Goal: Information Seeking & Learning: Learn about a topic

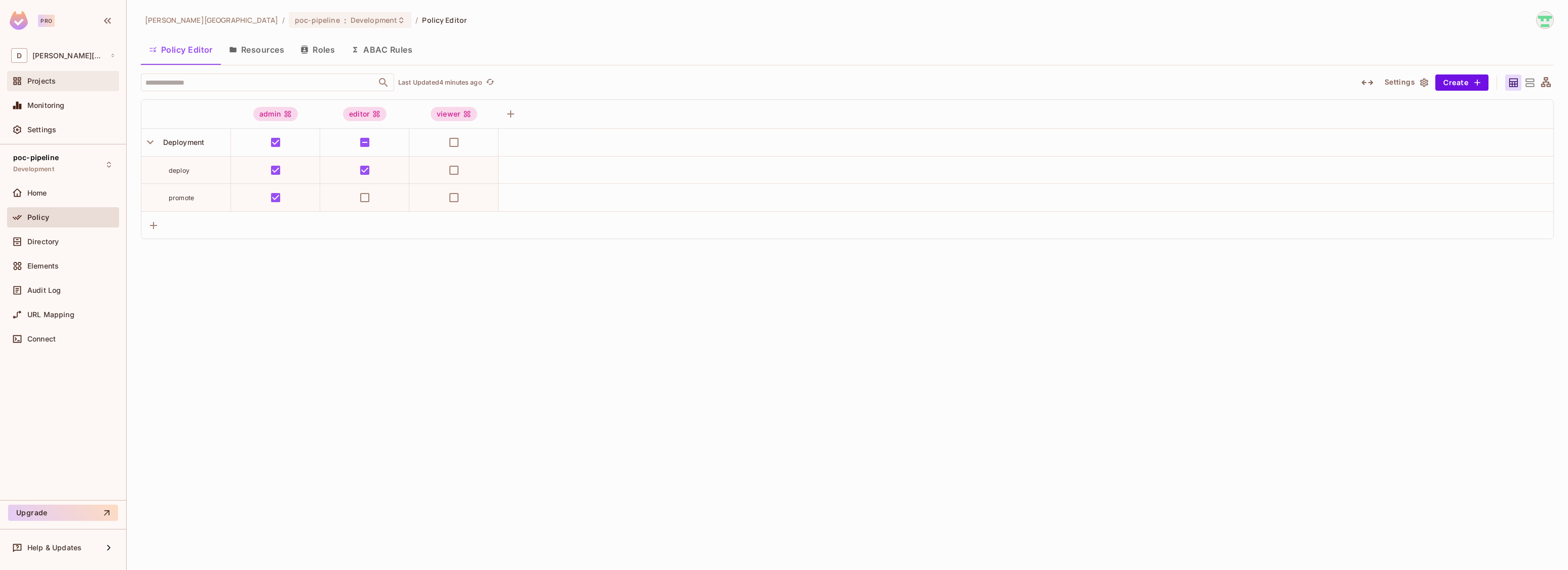
click at [54, 80] on span "Projects" at bounding box center [41, 81] width 28 height 8
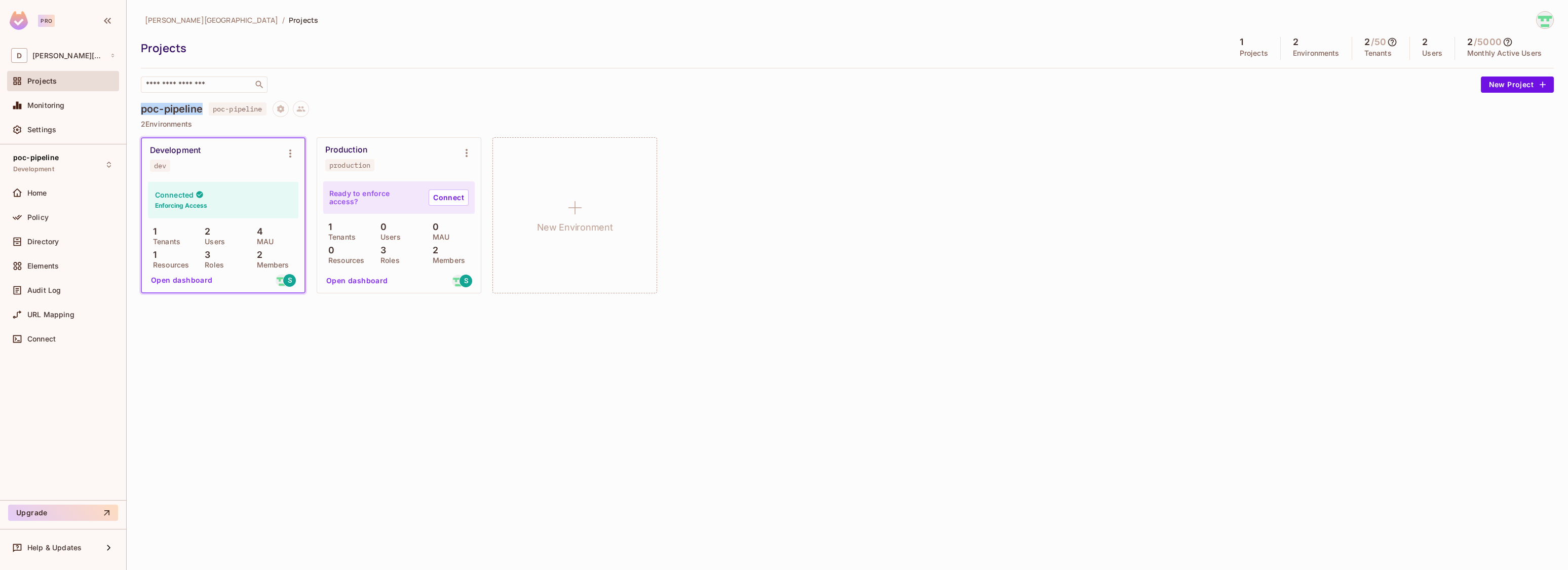
drag, startPoint x: 141, startPoint y: 108, endPoint x: 203, endPoint y: 112, distance: 62.1
click at [203, 112] on h4 "poc-pipeline" at bounding box center [171, 109] width 61 height 12
click at [264, 204] on div "Connected Enforcing Access" at bounding box center [222, 200] width 150 height 37
click at [290, 153] on icon "Environment settings" at bounding box center [290, 153] width 2 height 8
click at [189, 281] on div at bounding box center [784, 285] width 1568 height 570
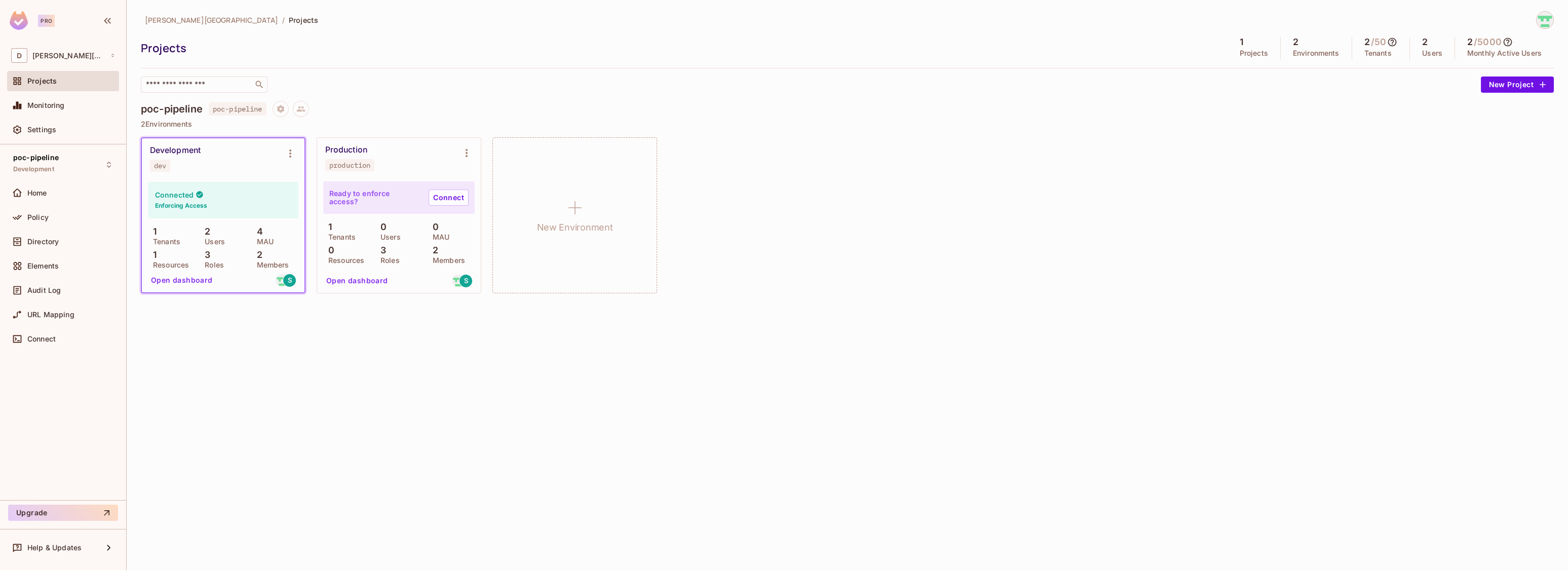
click at [186, 281] on button "Open dashboard" at bounding box center [182, 280] width 70 height 16
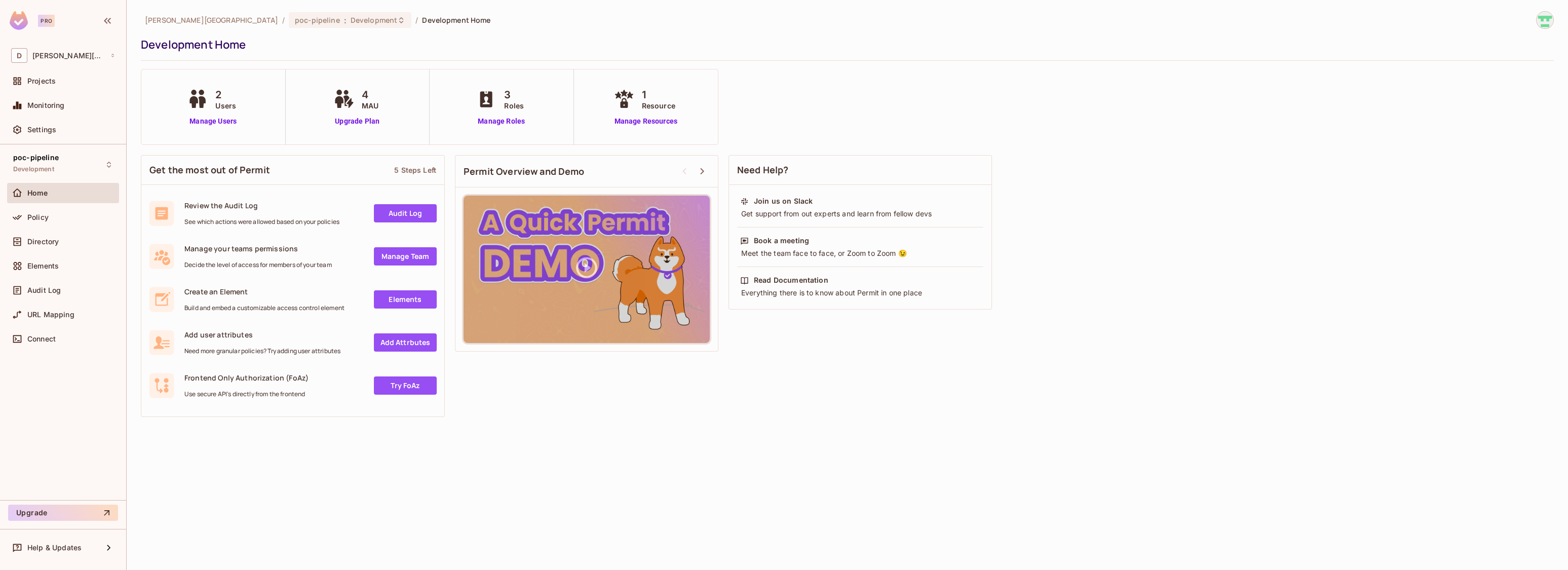
click at [415, 215] on link "Audit Log" at bounding box center [406, 213] width 63 height 18
click at [395, 214] on link "Audit Log" at bounding box center [406, 213] width 63 height 18
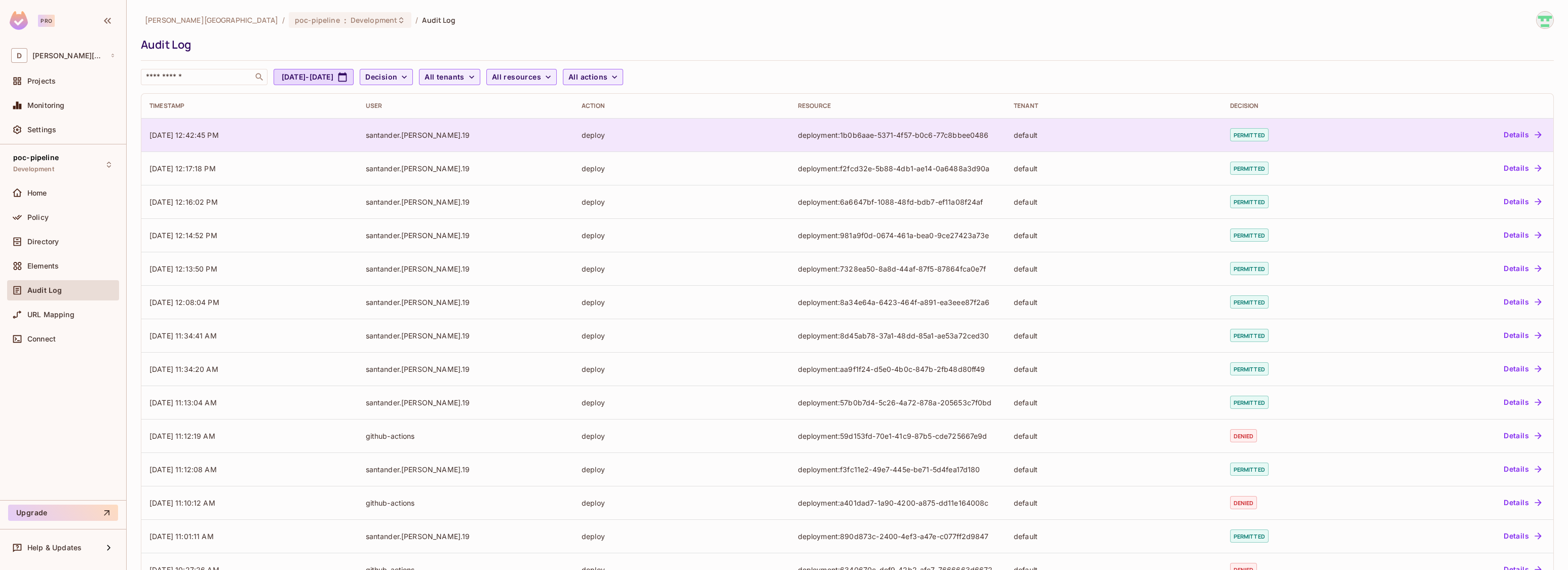
drag, startPoint x: 343, startPoint y: 131, endPoint x: 453, endPoint y: 136, distance: 110.1
click at [453, 136] on tr "[DATE] 12:42:45 PM santander.[PERSON_NAME].19 deploy deployment:1b0b6aae-5371-4…" at bounding box center [847, 134] width 1412 height 33
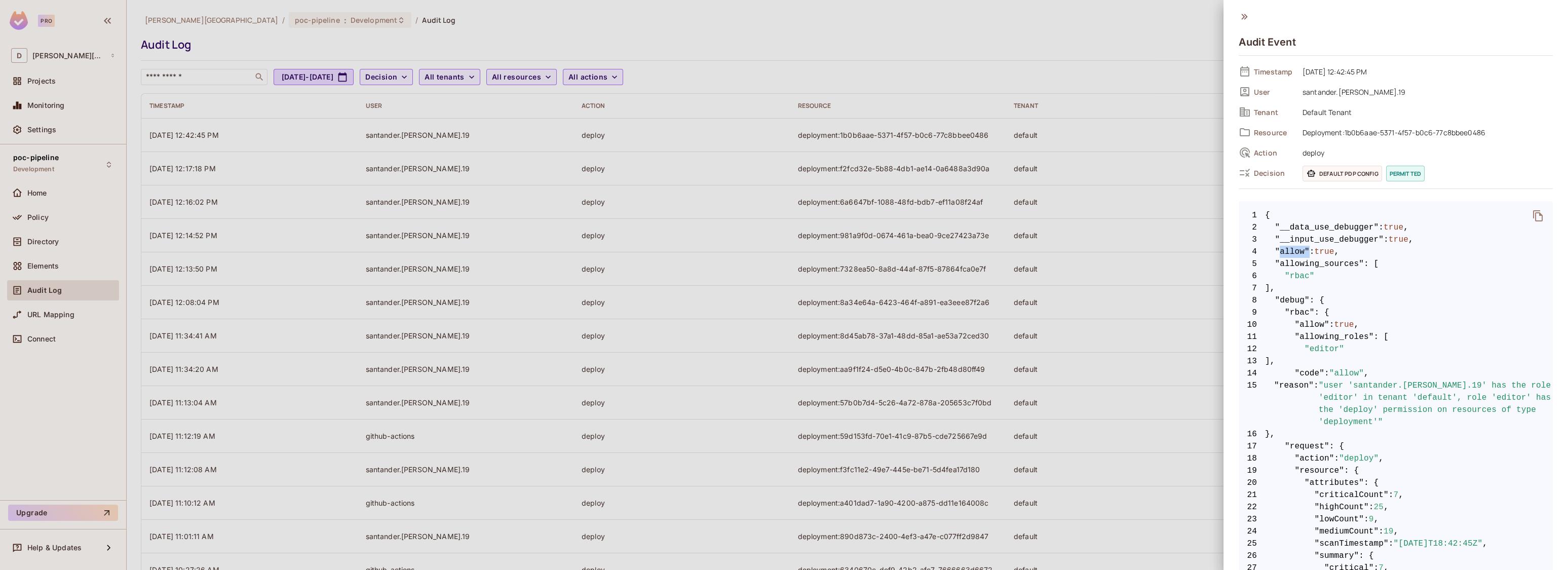
drag, startPoint x: 1280, startPoint y: 252, endPoint x: 1304, endPoint y: 250, distance: 24.1
click at [1304, 250] on span ""allow"" at bounding box center [1291, 252] width 34 height 12
drag, startPoint x: 1304, startPoint y: 250, endPoint x: 1321, endPoint y: 252, distance: 17.1
click at [1321, 252] on span "true" at bounding box center [1324, 252] width 19 height 12
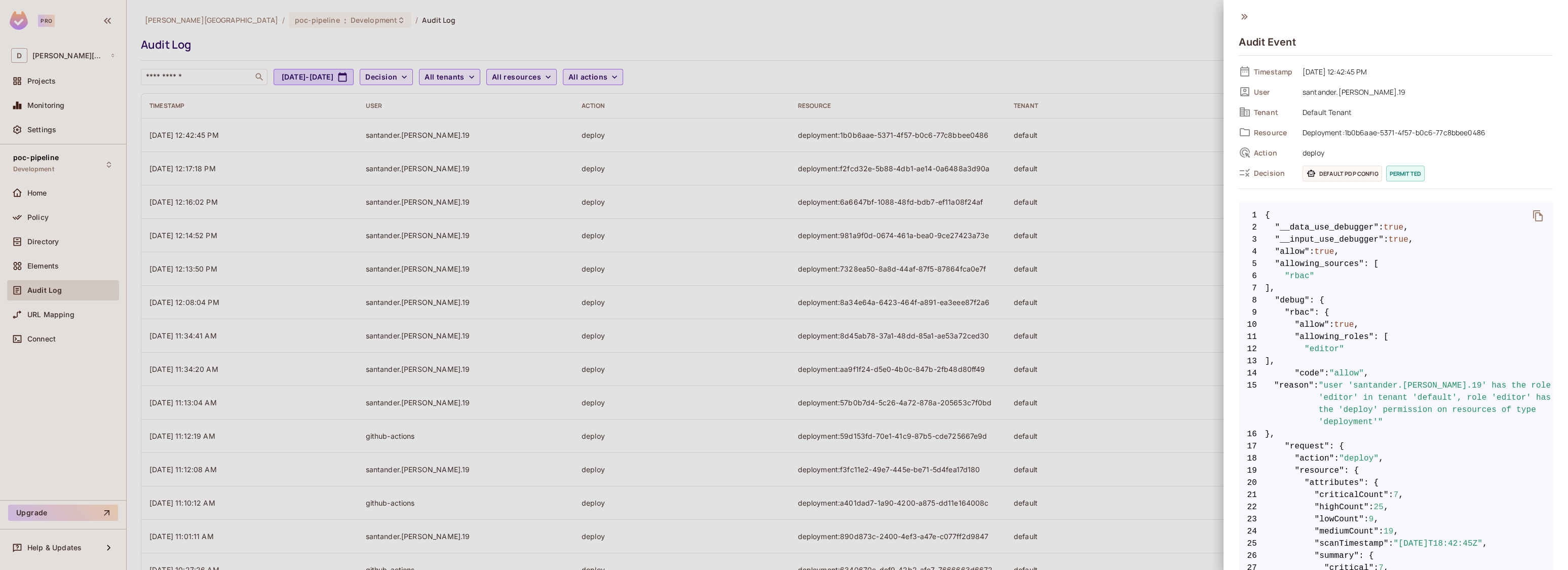
drag, startPoint x: 1321, startPoint y: 252, endPoint x: 1360, endPoint y: 277, distance: 46.3
click at [1360, 277] on span "6 "rbac"" at bounding box center [1396, 276] width 314 height 12
drag, startPoint x: 1290, startPoint y: 276, endPoint x: 1302, endPoint y: 276, distance: 12.0
click at [1302, 276] on span ""rbac"" at bounding box center [1299, 276] width 30 height 12
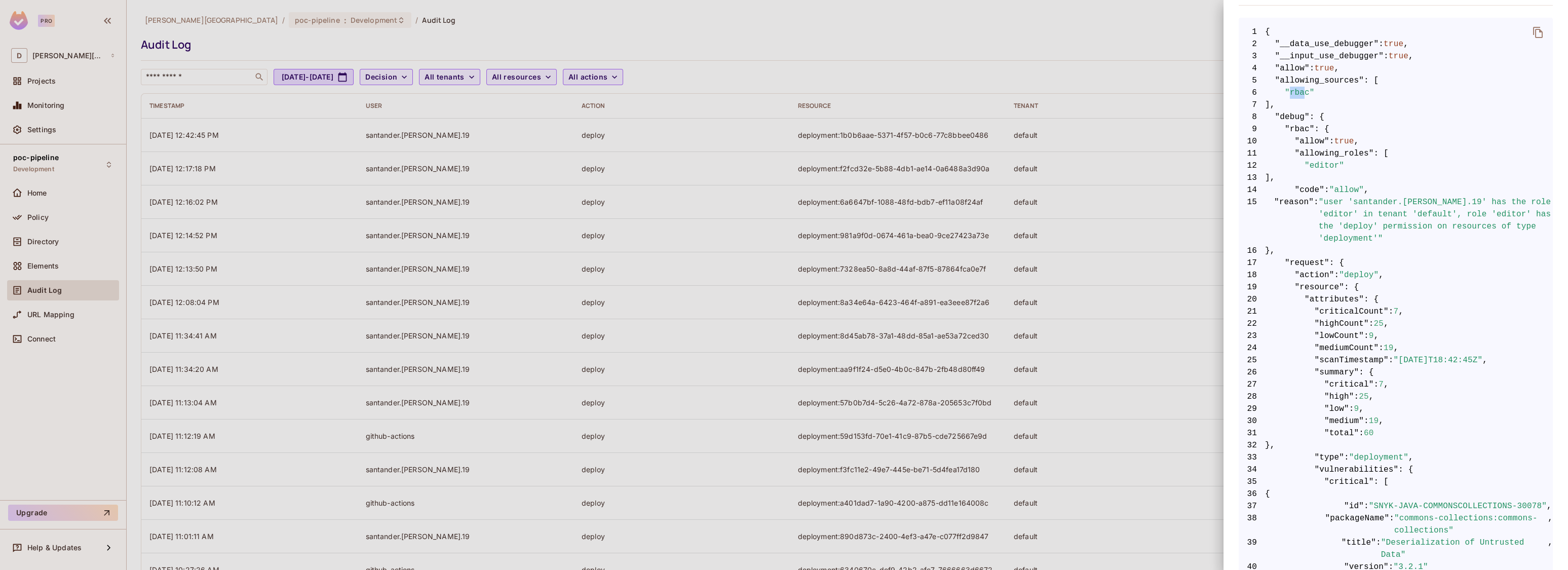
scroll to position [187, 0]
drag, startPoint x: 1317, startPoint y: 197, endPoint x: 1366, endPoint y: 237, distance: 63.3
click at [1366, 236] on span ""user 'santander.[PERSON_NAME].19' has the role 'editor' in tenant 'default', r…" at bounding box center [1435, 216] width 234 height 48
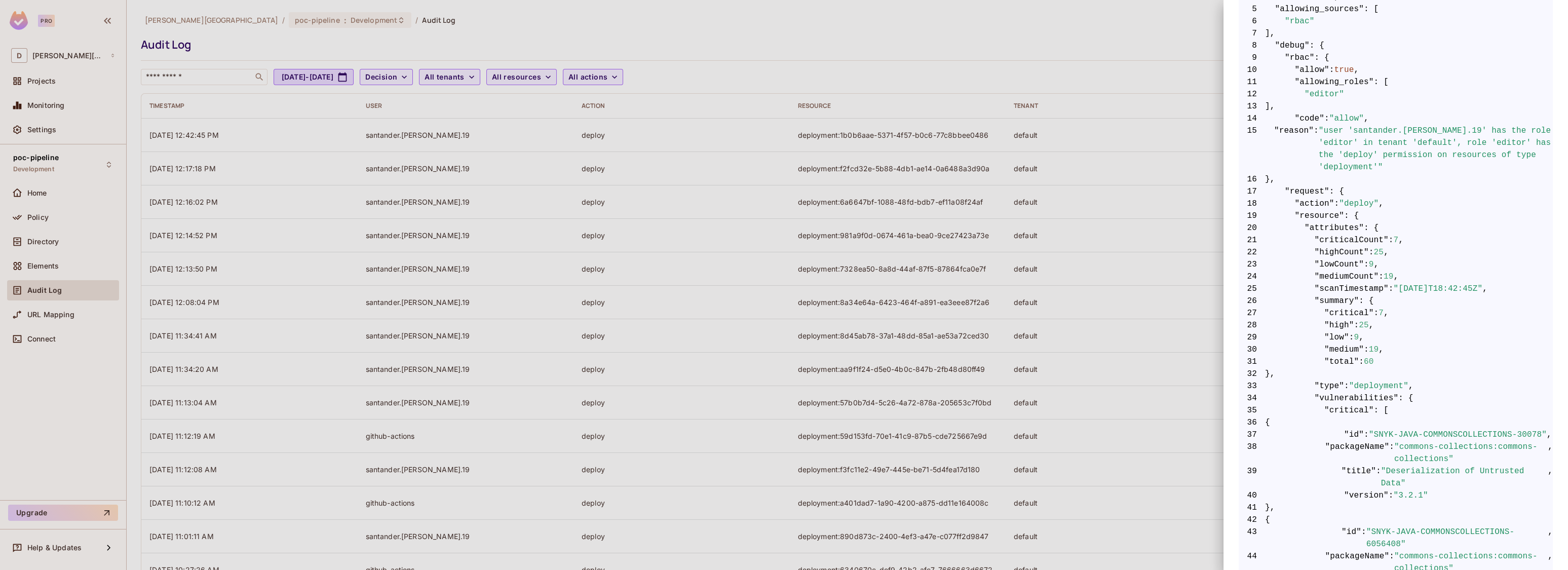
scroll to position [281, 0]
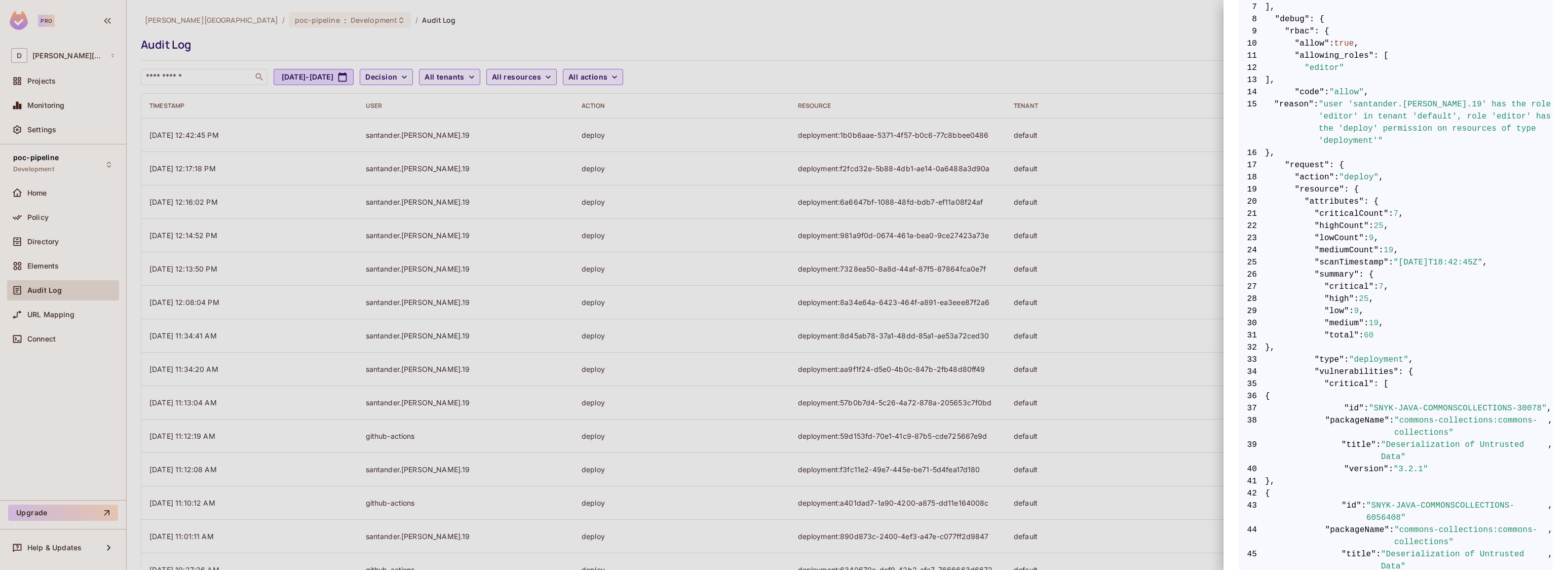
click at [1353, 179] on span ""deploy"" at bounding box center [1358, 177] width 40 height 12
drag, startPoint x: 1353, startPoint y: 179, endPoint x: 1369, endPoint y: 227, distance: 50.6
click at [1369, 227] on span "22 "highCount" : 25 ," at bounding box center [1396, 226] width 314 height 12
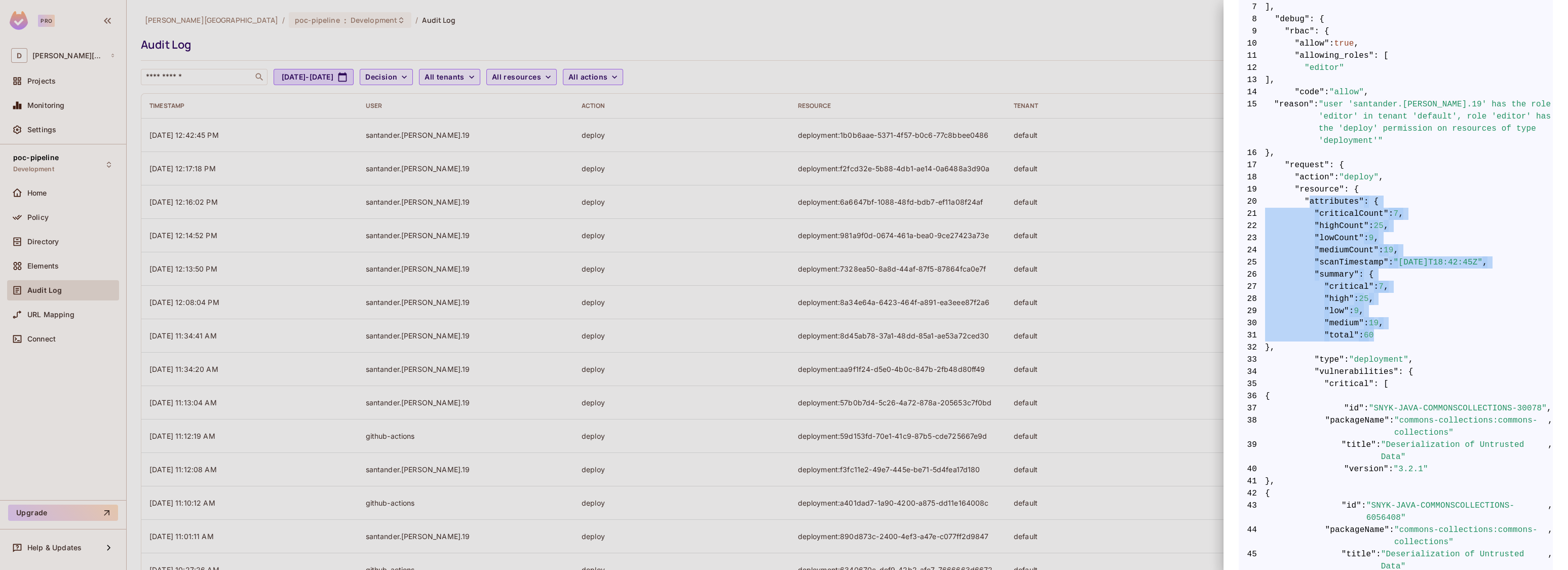
drag, startPoint x: 1304, startPoint y: 203, endPoint x: 1393, endPoint y: 330, distance: 155.1
drag, startPoint x: 1393, startPoint y: 330, endPoint x: 1349, endPoint y: 313, distance: 47.2
click at [1349, 313] on span ":" at bounding box center [1352, 311] width 5 height 12
click at [1317, 215] on span ""criticalCount"" at bounding box center [1351, 213] width 74 height 12
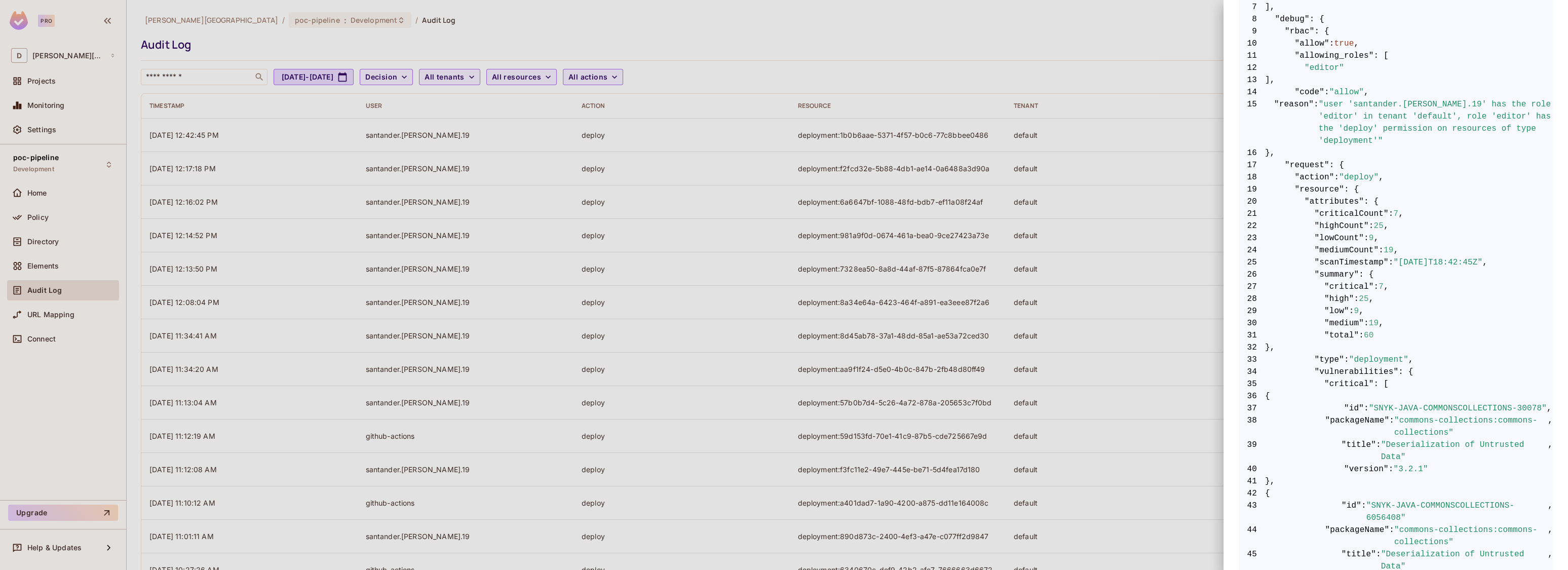
drag, startPoint x: 1317, startPoint y: 215, endPoint x: 1353, endPoint y: 298, distance: 90.5
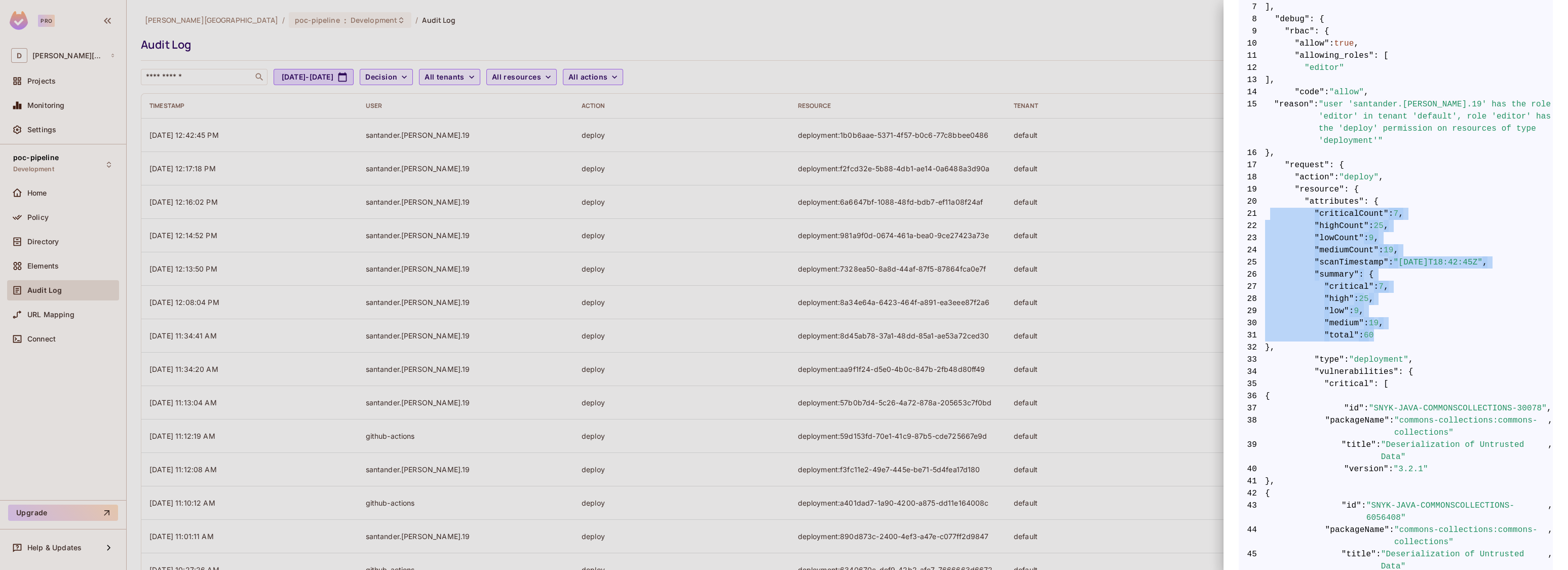
drag, startPoint x: 1377, startPoint y: 339, endPoint x: 1270, endPoint y: 207, distance: 169.9
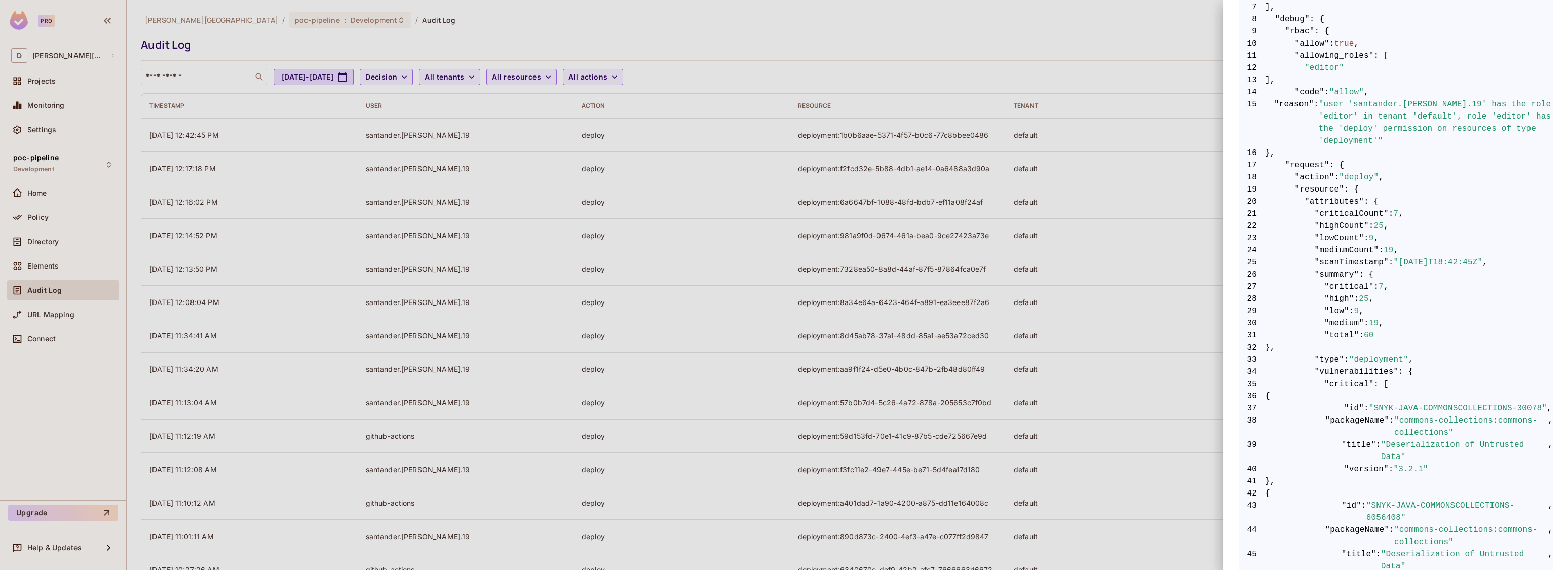
drag, startPoint x: 1481, startPoint y: 378, endPoint x: 1476, endPoint y: 373, distance: 7.1
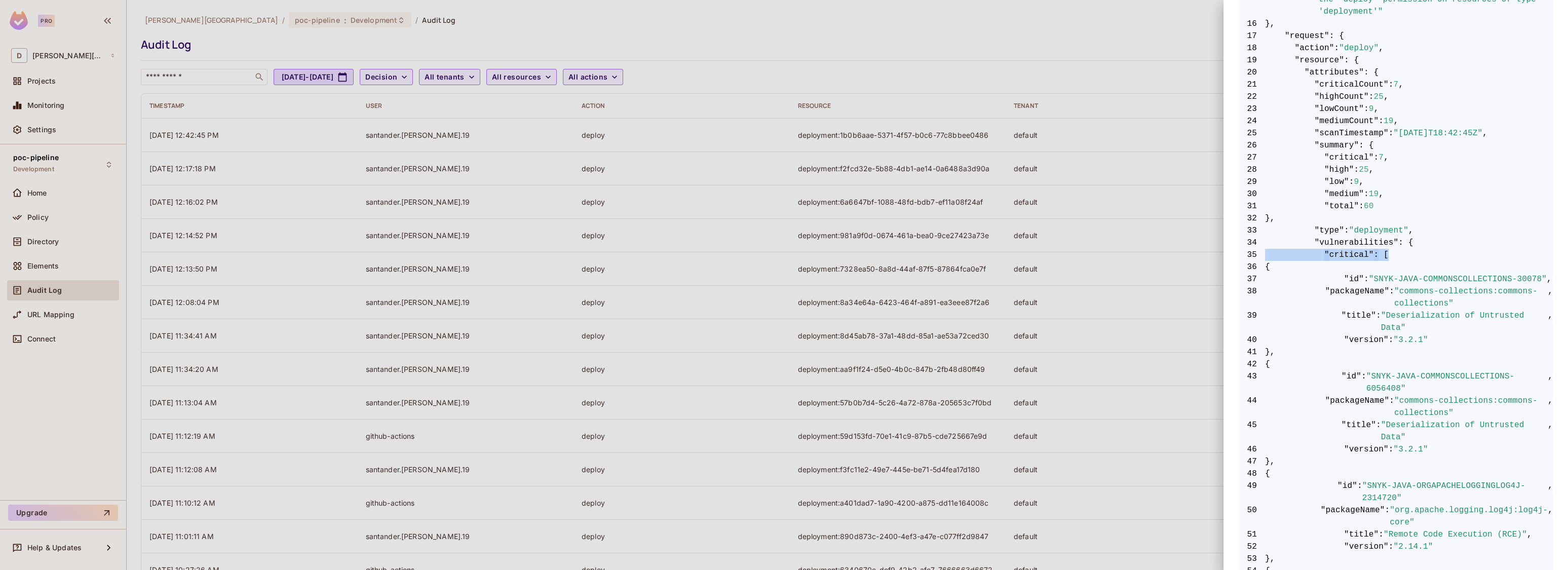
scroll to position [469, 0]
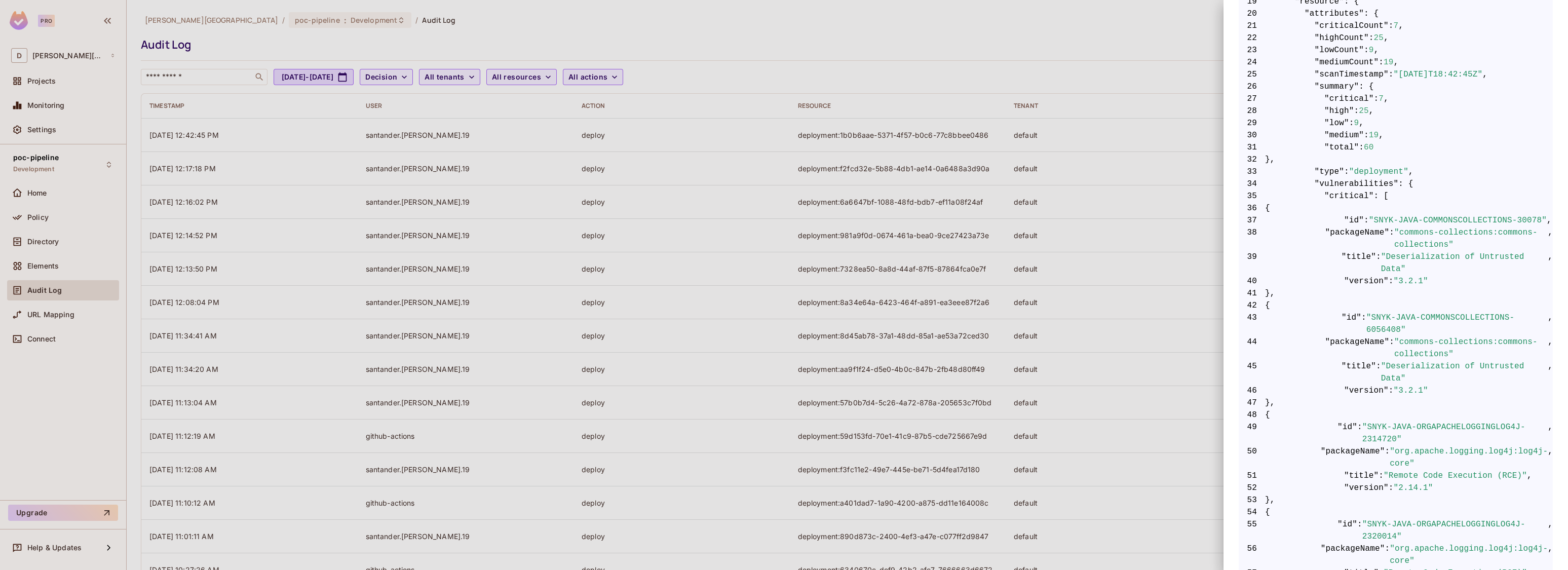
click at [1330, 166] on span ""type"" at bounding box center [1329, 172] width 30 height 12
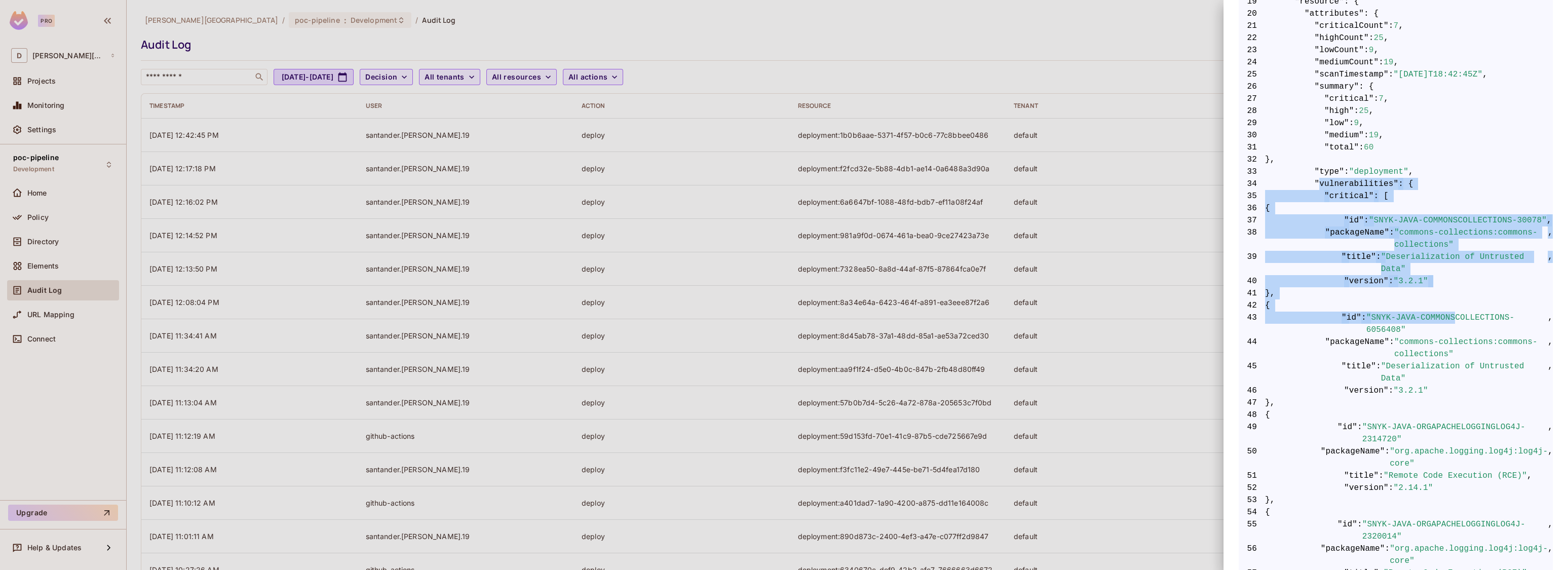
drag, startPoint x: 1314, startPoint y: 181, endPoint x: 1448, endPoint y: 320, distance: 193.1
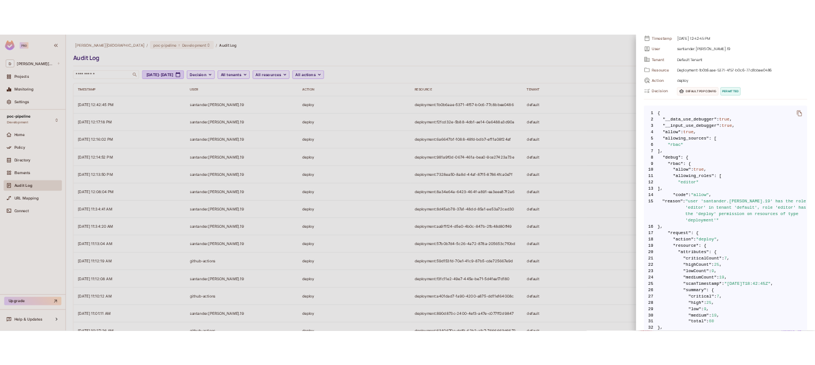
scroll to position [0, 0]
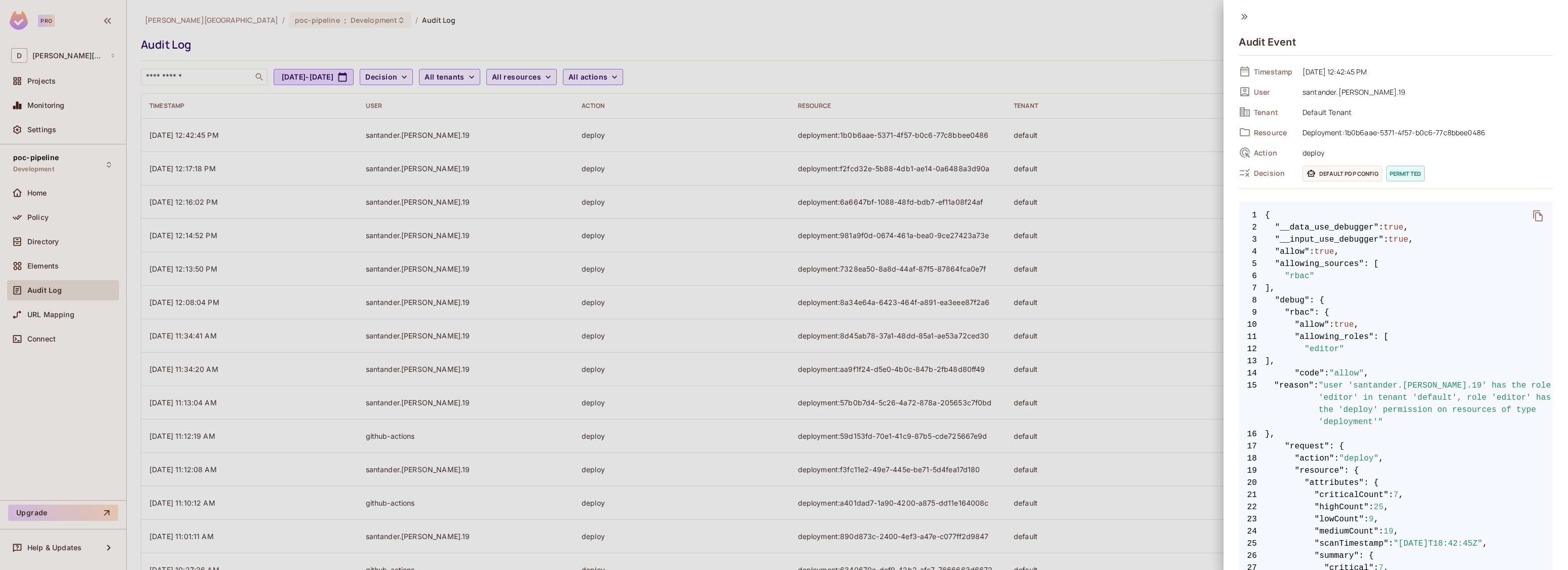
click at [1342, 374] on span ""allow"" at bounding box center [1346, 373] width 34 height 12
drag, startPoint x: 1342, startPoint y: 374, endPoint x: 1337, endPoint y: 372, distance: 5.4
click at [1337, 372] on span ""allow"" at bounding box center [1346, 373] width 34 height 12
click at [596, 253] on div at bounding box center [784, 285] width 1568 height 570
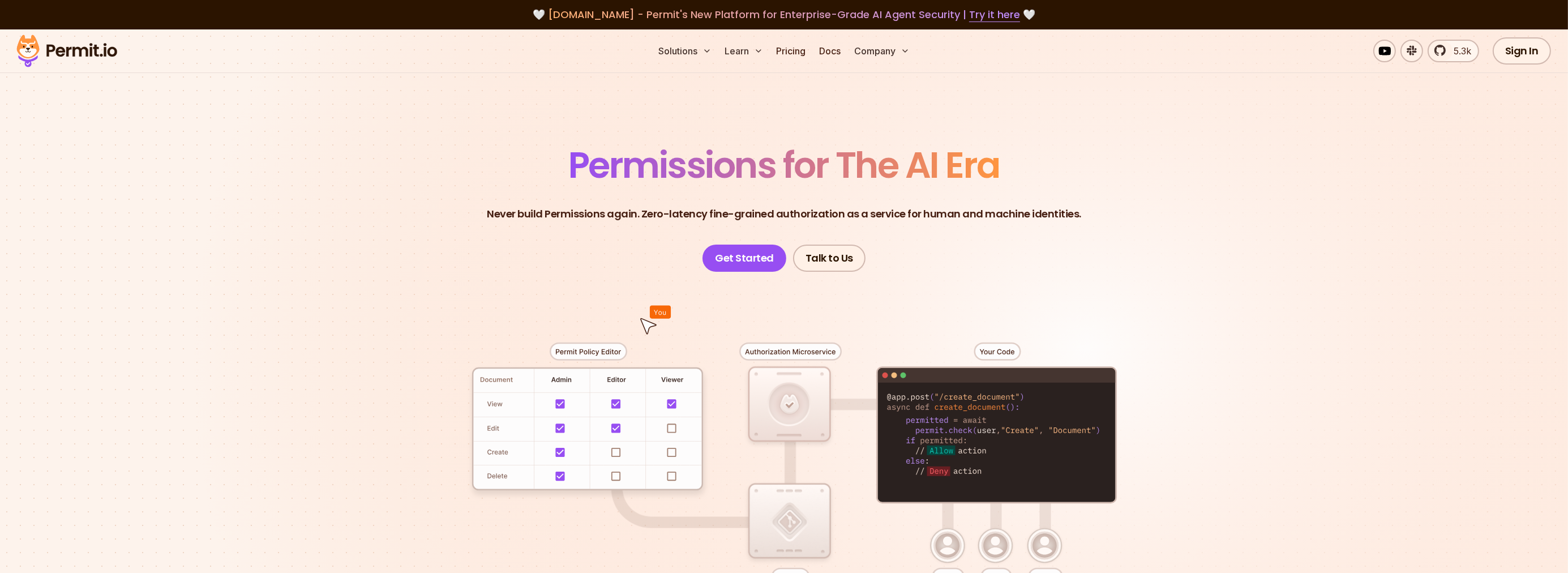
click at [27, 57] on img at bounding box center [67, 50] width 111 height 38
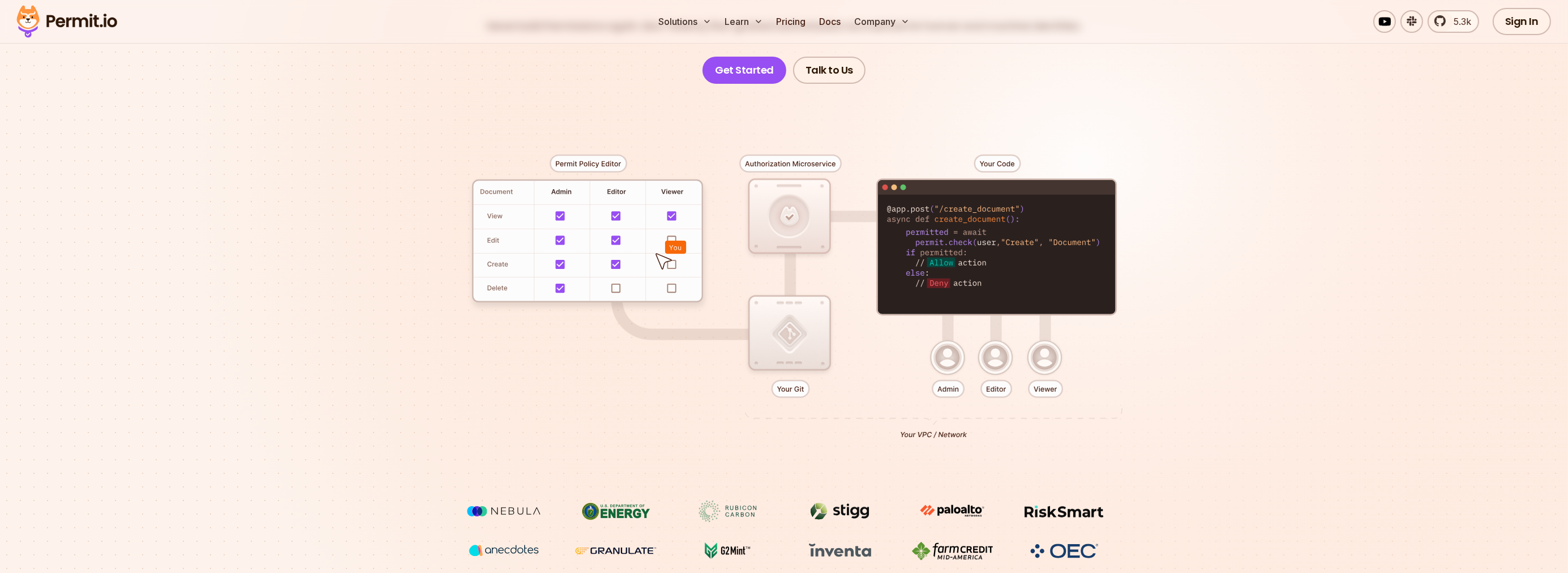
scroll to position [188, 0]
